Goal: Task Accomplishment & Management: Complete application form

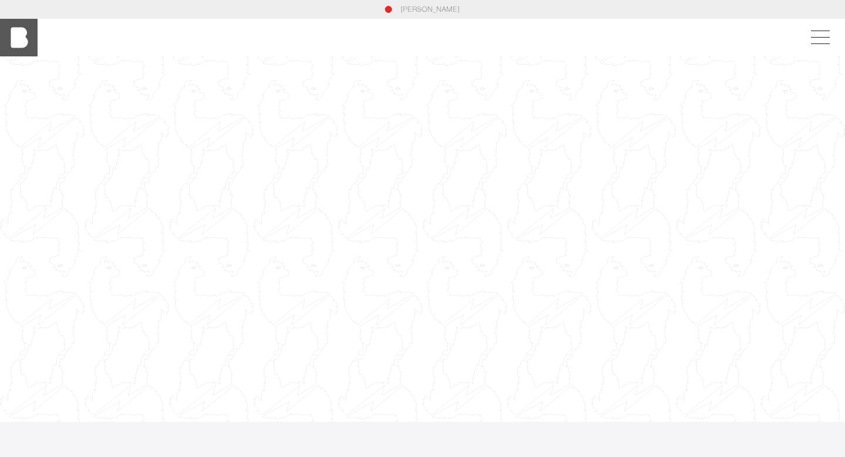
click at [25, 36] on img at bounding box center [19, 38] width 38 height 38
click at [814, 31] on span at bounding box center [817, 37] width 27 height 21
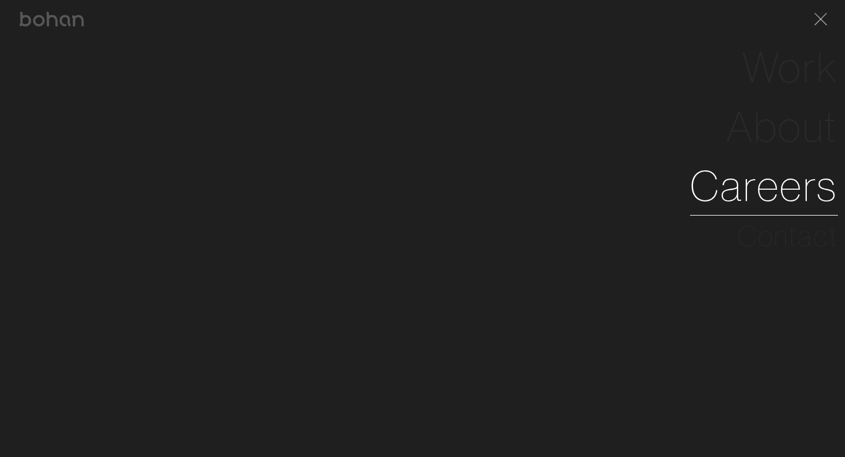
click at [763, 182] on link "Careers" at bounding box center [764, 185] width 148 height 59
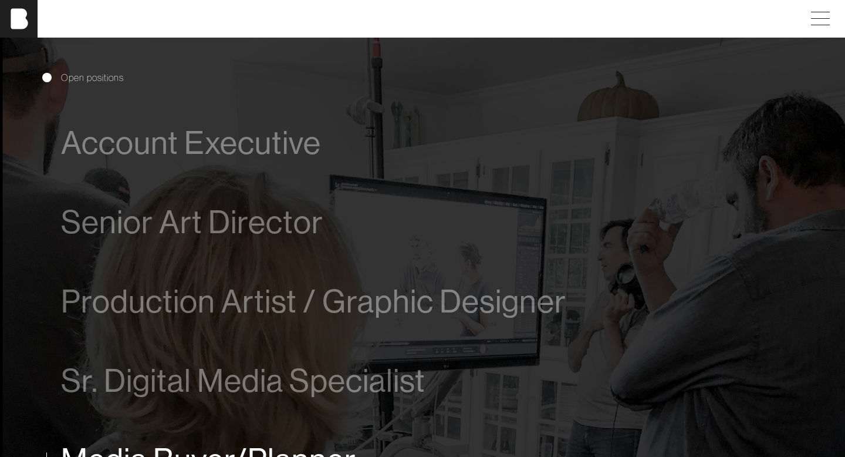
scroll to position [617, 0]
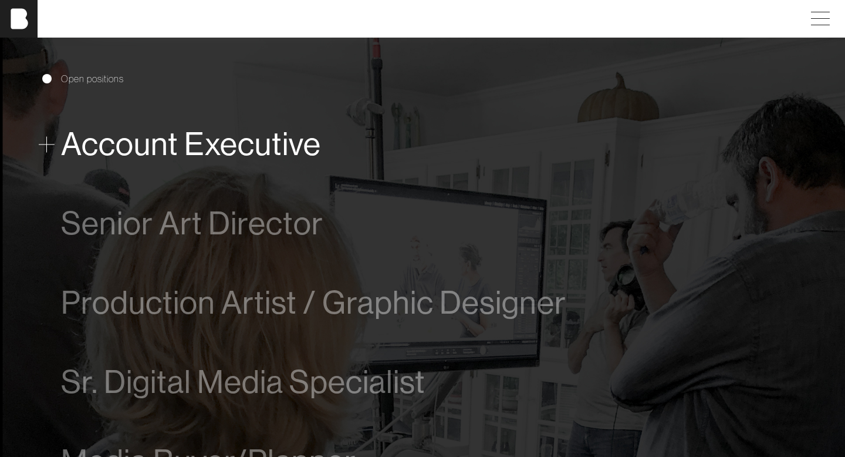
click at [45, 146] on span at bounding box center [47, 144] width 16 height 16
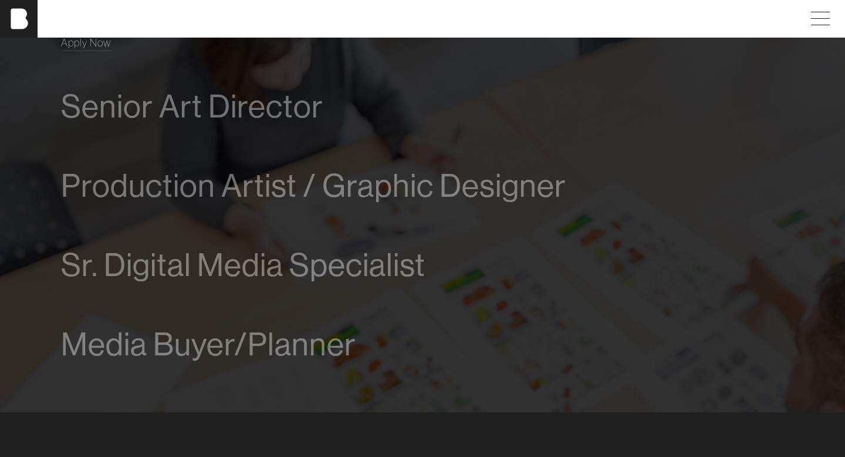
scroll to position [853, 0]
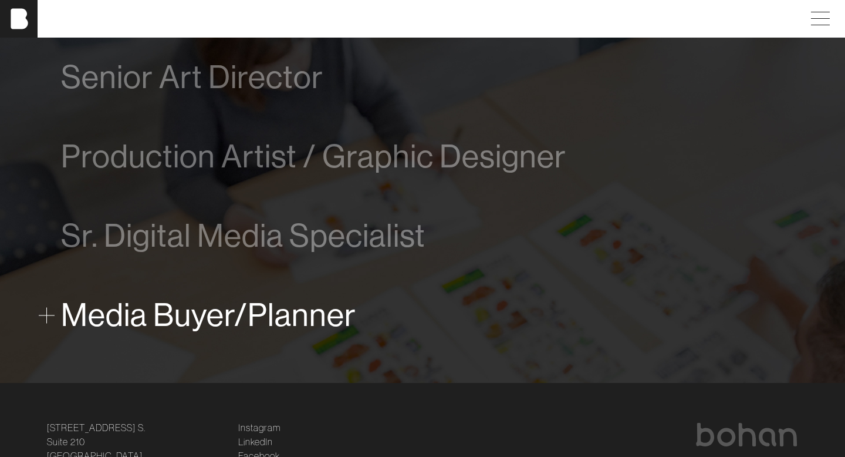
click at [68, 307] on span "Media Buyer/Planner" at bounding box center [208, 315] width 295 height 36
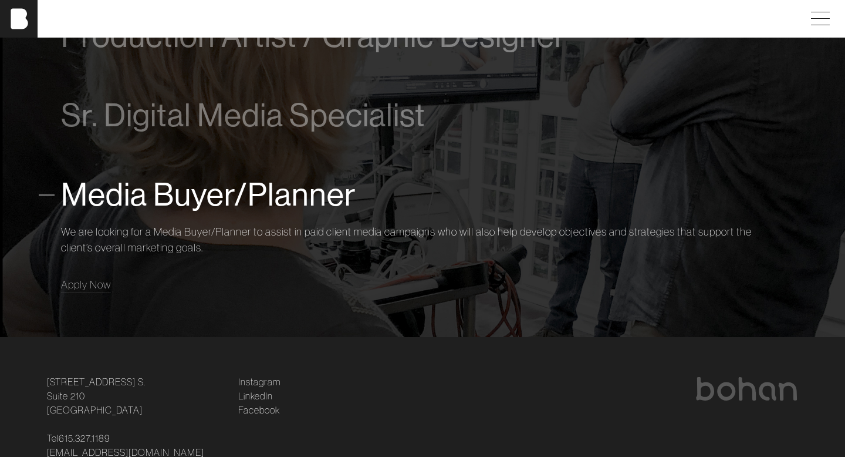
scroll to position [954, 0]
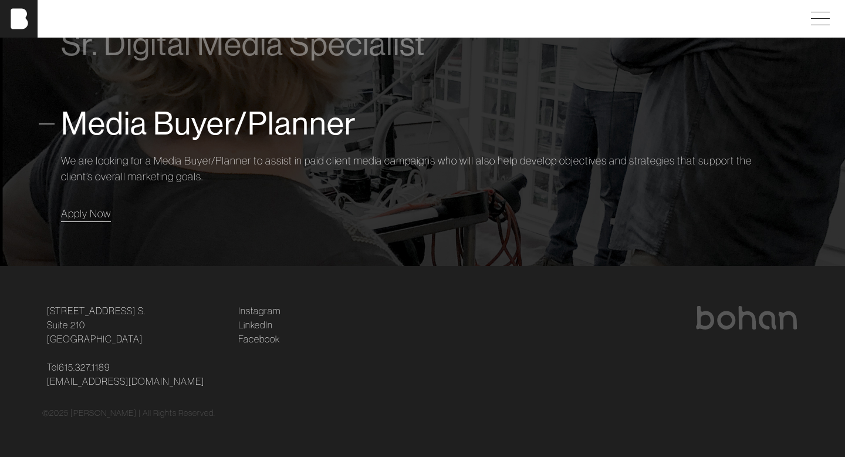
click at [92, 211] on span "Apply Now" at bounding box center [86, 213] width 50 height 13
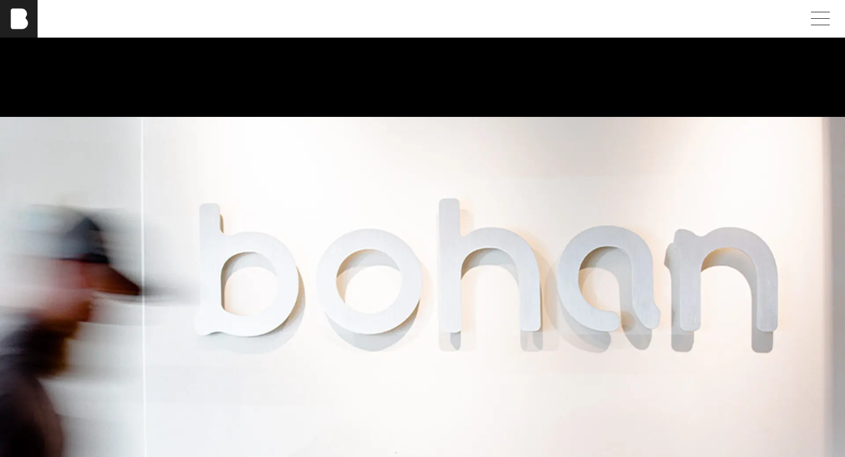
scroll to position [0, 0]
